Goal: Find specific page/section: Find specific page/section

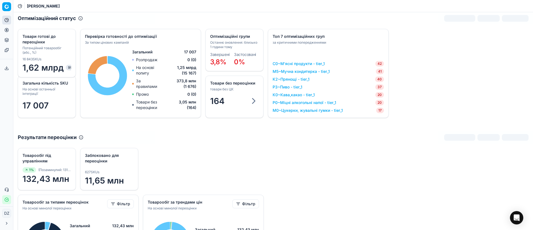
click at [9, 29] on icon at bounding box center [6, 30] width 4 height 4
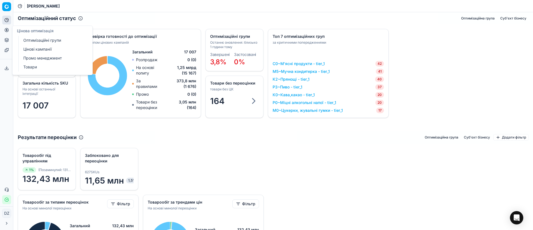
click at [45, 42] on link "Оптимізаційні групи" at bounding box center [53, 40] width 65 height 8
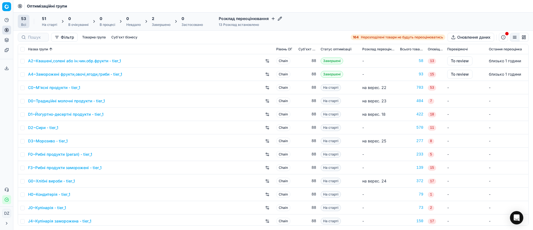
click at [43, 34] on div at bounding box center [33, 37] width 31 height 9
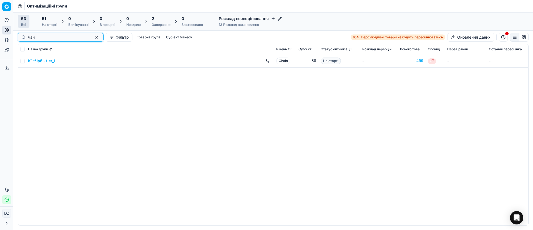
type input "чай"
click at [48, 62] on link "K1~Чай - tier_1" at bounding box center [41, 61] width 27 height 6
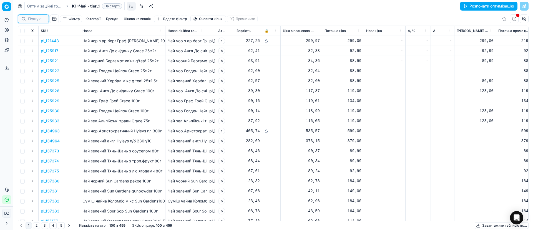
click at [36, 19] on input at bounding box center [36, 19] width 17 height 6
paste input "435514"
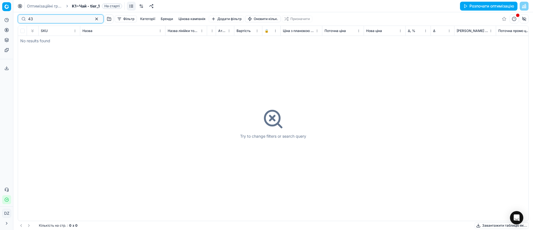
type input "4"
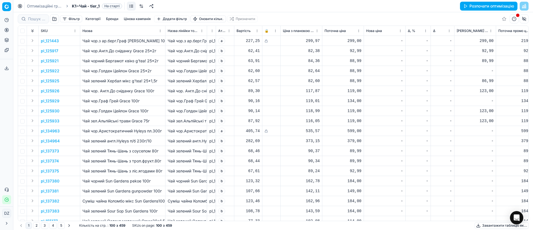
click at [148, 90] on p "Чай чор. Англ.До сніданку Grace 100г" at bounding box center [122, 91] width 80 height 6
click at [42, 19] on input at bounding box center [58, 19] width 61 height 6
paste input "435514"
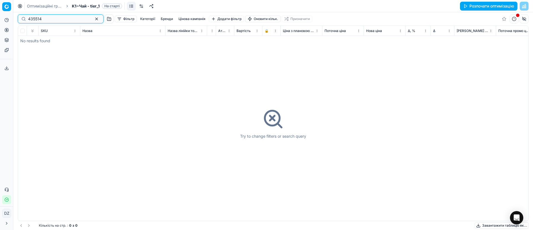
type input "435514"
click at [93, 19] on button "button" at bounding box center [96, 19] width 7 height 7
